Goal: Use online tool/utility: Utilize a website feature to perform a specific function

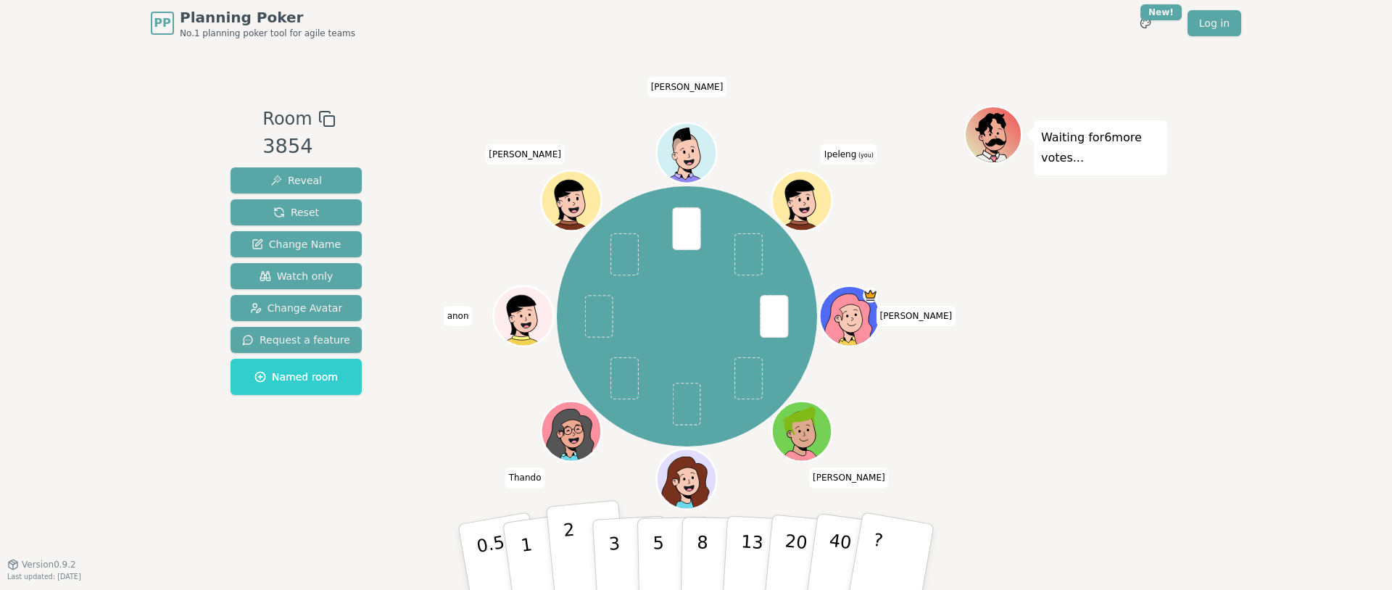
click at [576, 556] on button "2" at bounding box center [587, 557] width 83 height 115
click at [616, 553] on p "3" at bounding box center [616, 558] width 16 height 79
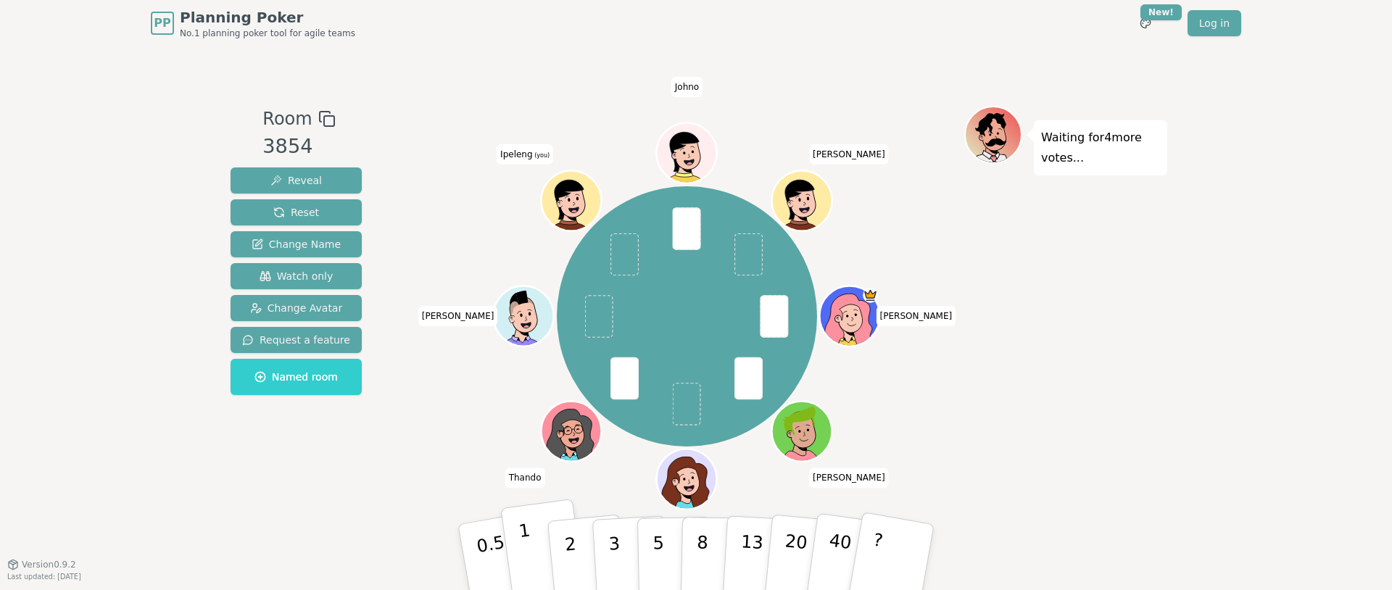
click at [531, 561] on button "1" at bounding box center [543, 557] width 86 height 117
click at [578, 577] on button "2" at bounding box center [587, 557] width 83 height 115
click at [619, 556] on button "3" at bounding box center [631, 557] width 79 height 113
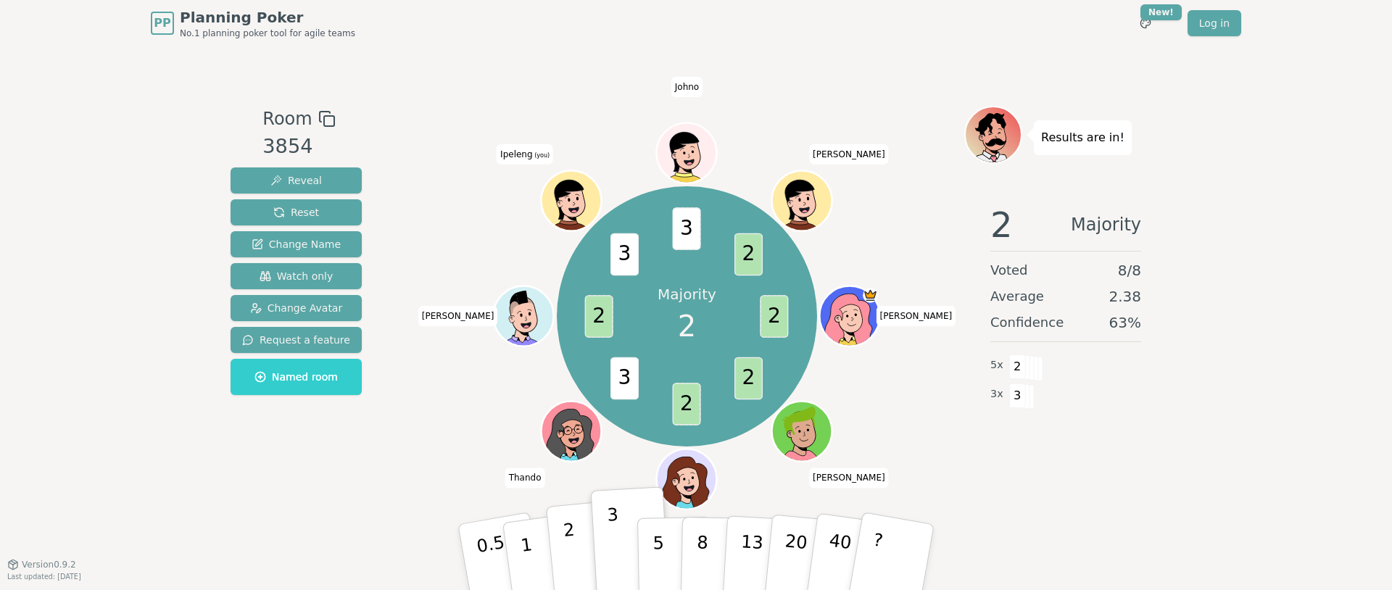
click at [579, 556] on button "2" at bounding box center [587, 557] width 83 height 115
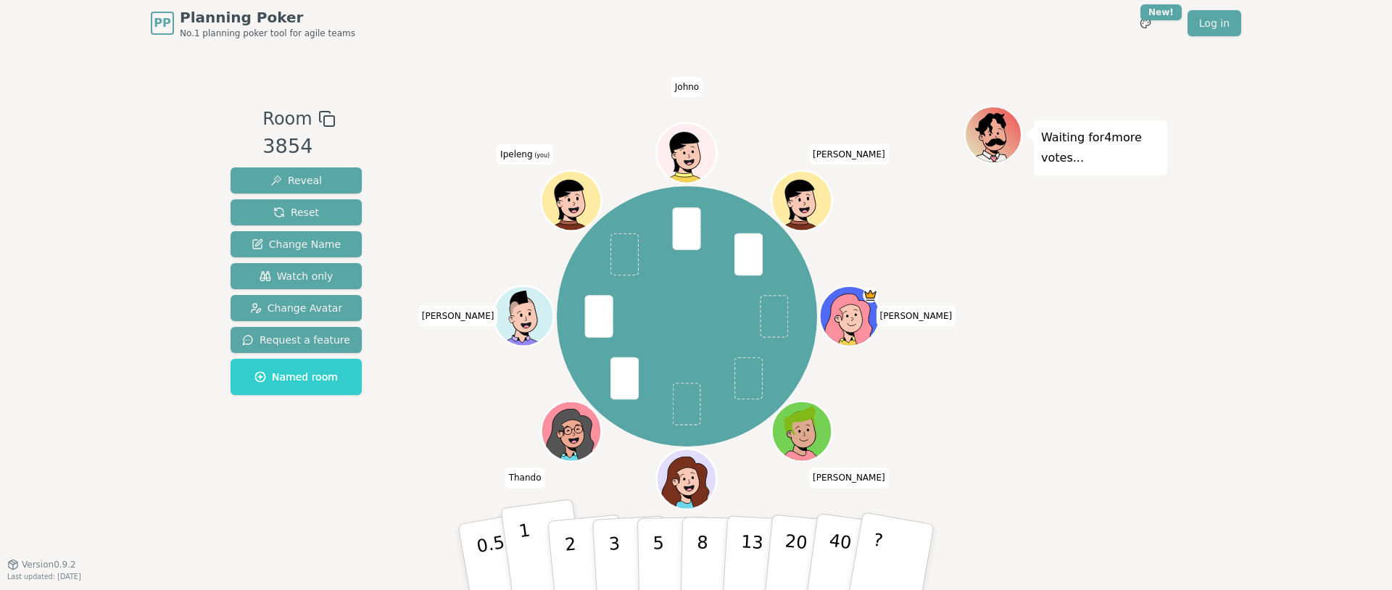
click at [532, 570] on button "1" at bounding box center [543, 557] width 86 height 117
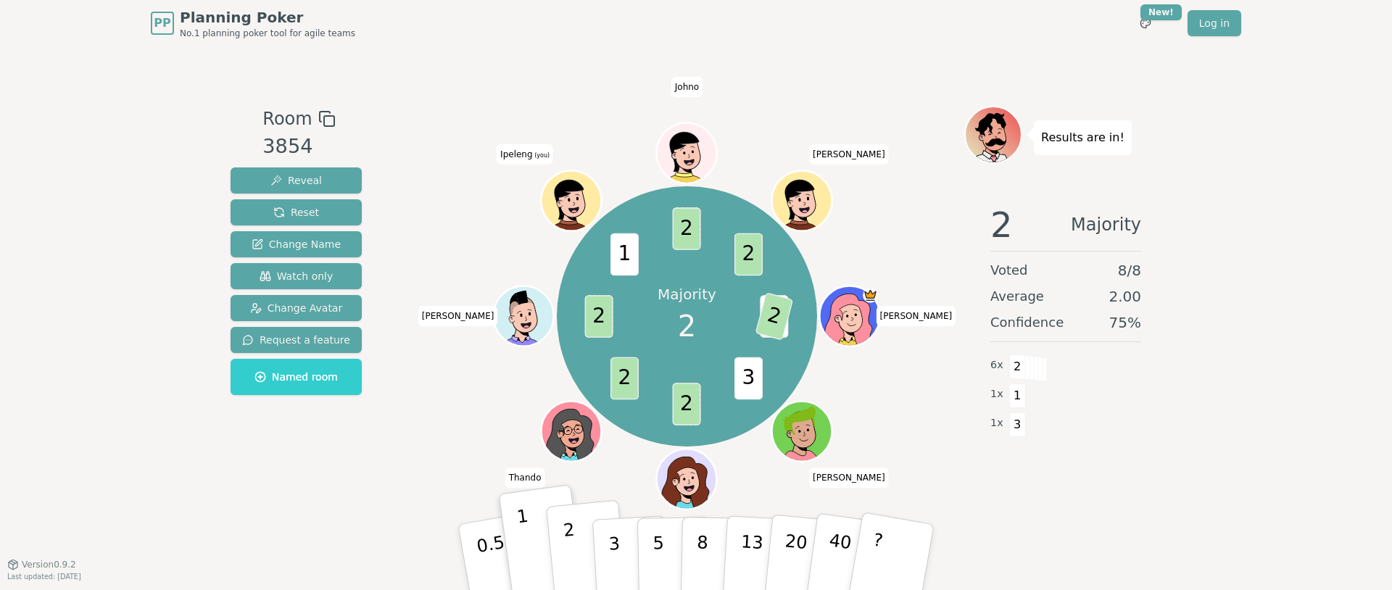
click at [571, 537] on p "2" at bounding box center [572, 559] width 19 height 79
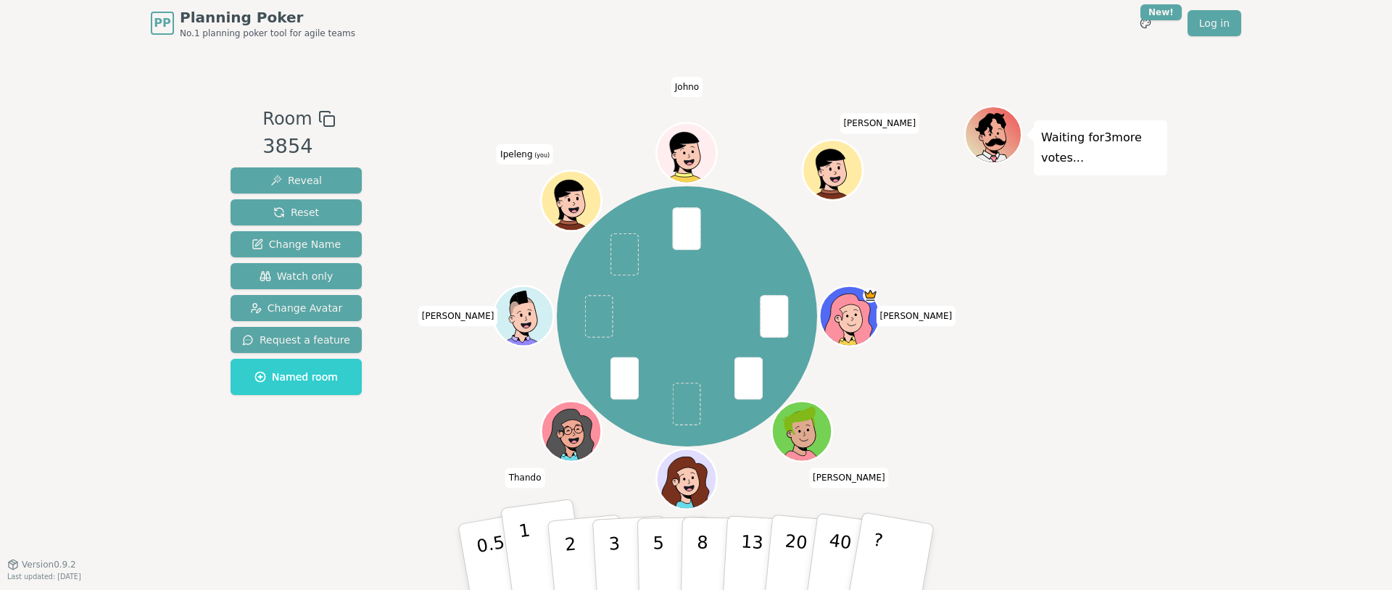
click at [531, 559] on button "1" at bounding box center [543, 557] width 86 height 117
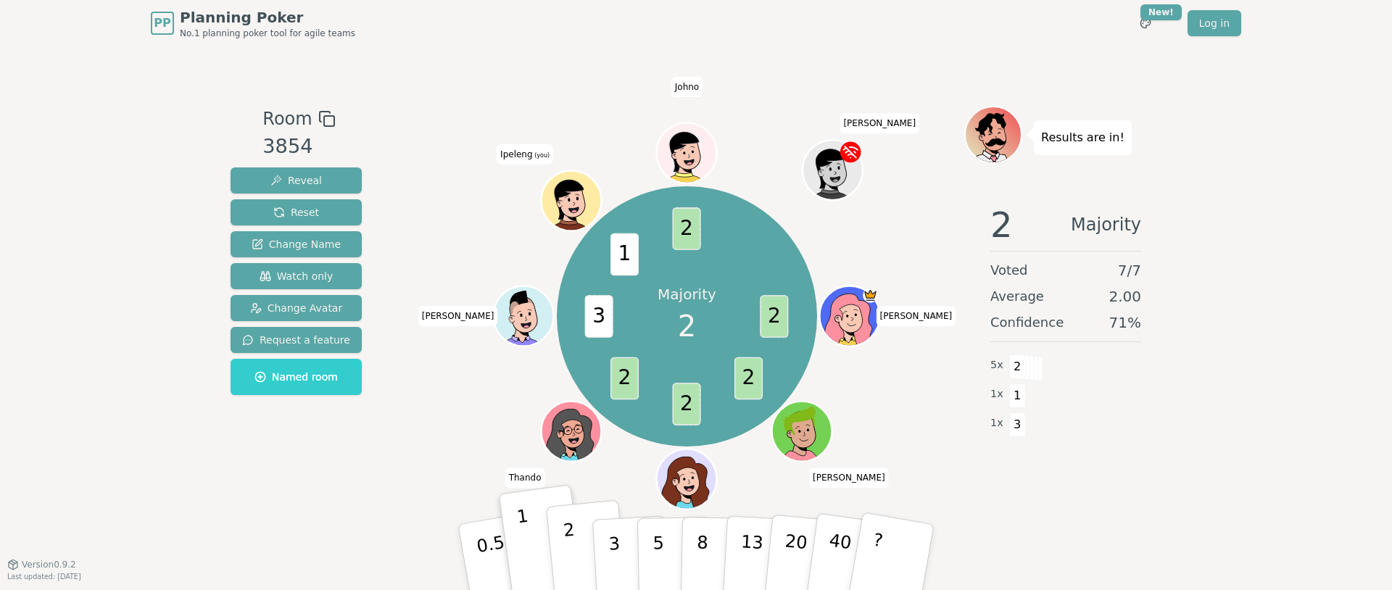
click at [557, 538] on button "2" at bounding box center [587, 557] width 83 height 115
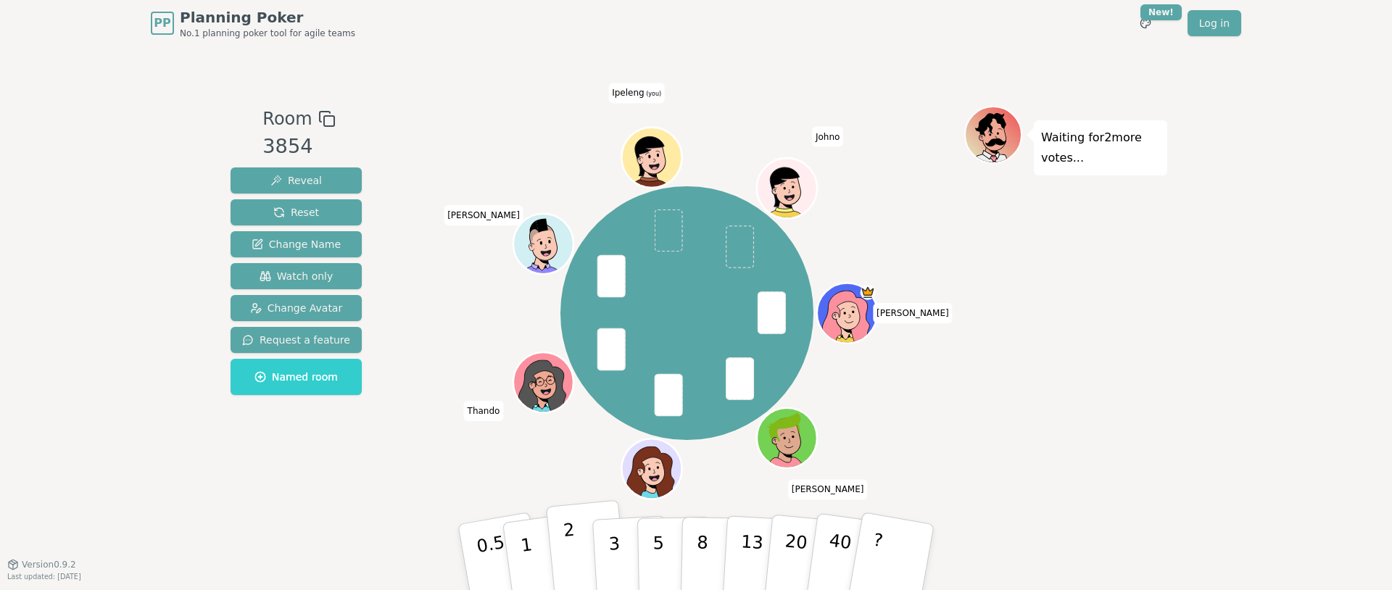
click at [585, 560] on button "2" at bounding box center [587, 557] width 83 height 115
click at [563, 556] on button "2" at bounding box center [587, 557] width 83 height 115
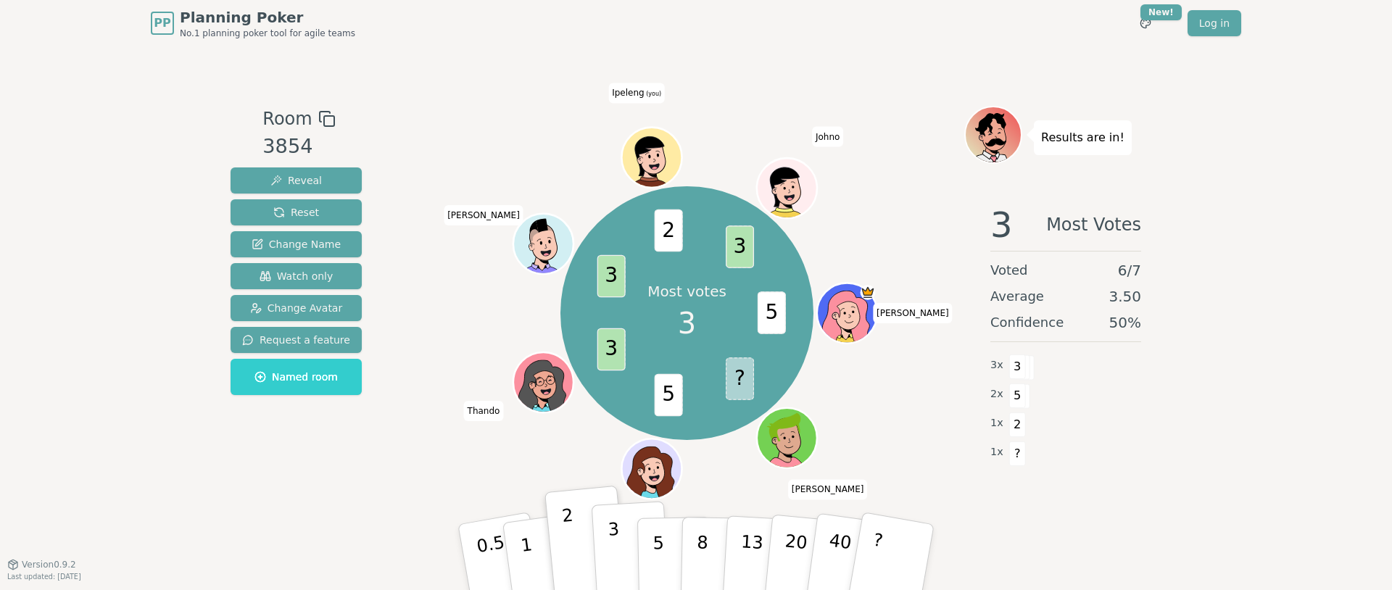
click at [614, 574] on p "3" at bounding box center [616, 558] width 16 height 79
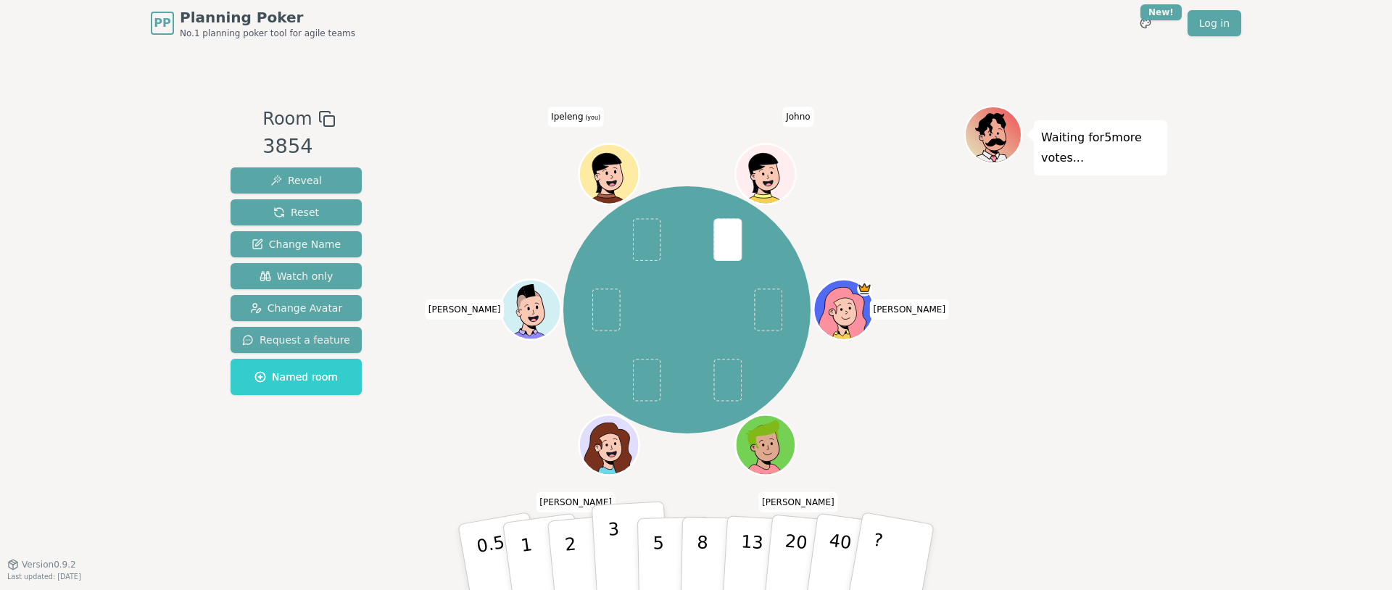
click at [605, 548] on button "3" at bounding box center [631, 557] width 79 height 113
